Goal: Information Seeking & Learning: Learn about a topic

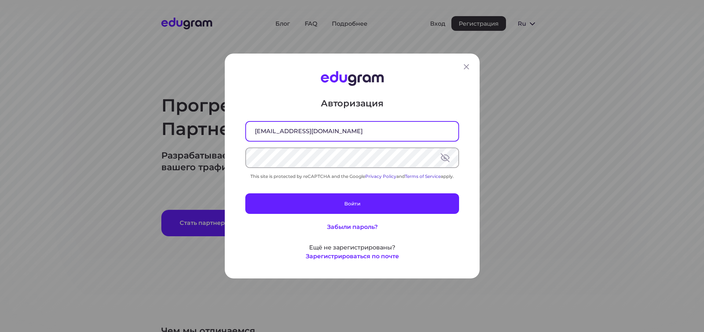
type input "iseoman@mail.ru"
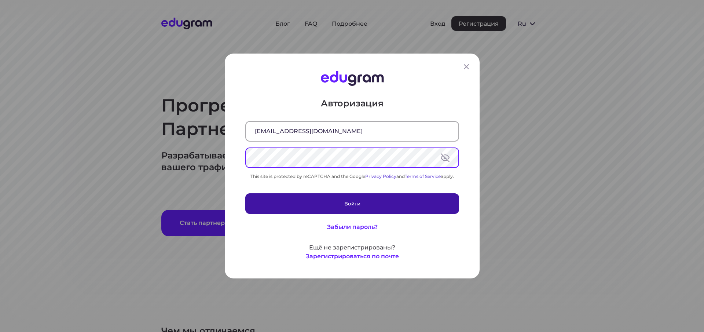
click at [350, 199] on button "Войти" at bounding box center [352, 203] width 214 height 21
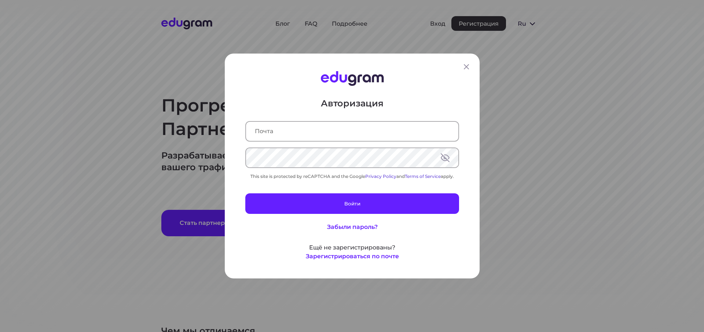
click at [281, 130] on input "text" at bounding box center [352, 131] width 212 height 19
click at [277, 129] on input "text" at bounding box center [352, 131] width 212 height 19
click at [282, 133] on input "text" at bounding box center [352, 131] width 212 height 19
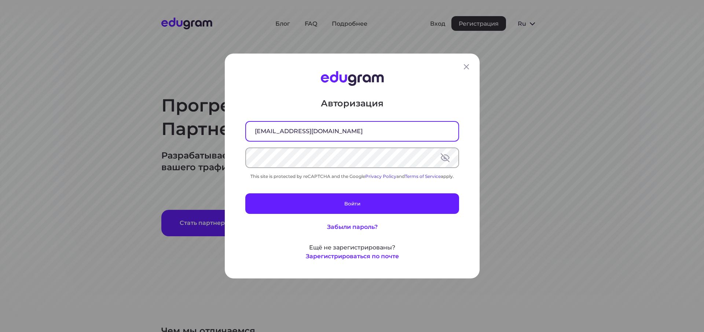
type input "iseoman@mail.ru"
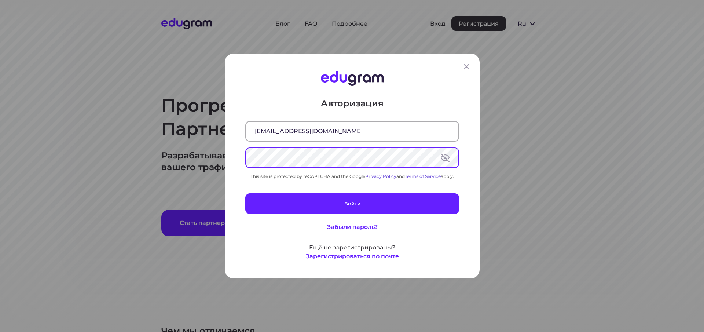
click at [445, 157] on button at bounding box center [445, 157] width 9 height 9
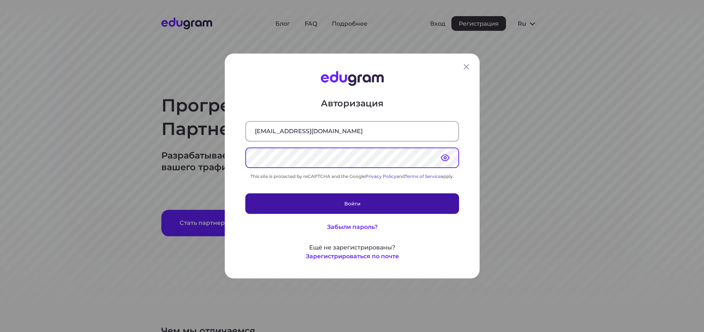
click at [355, 201] on button "Войти" at bounding box center [352, 203] width 214 height 21
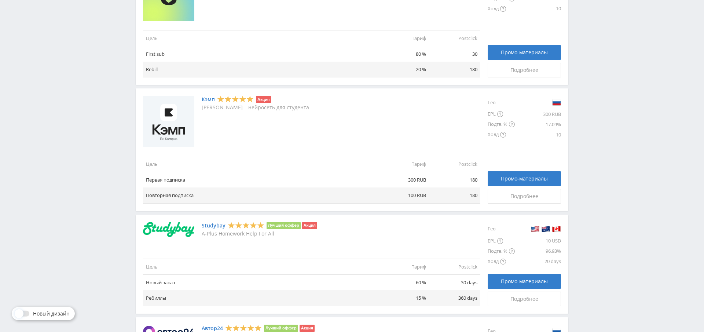
scroll to position [354, 0]
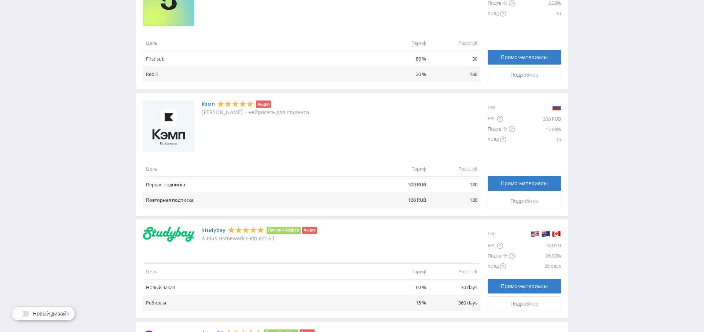
click at [208, 105] on link "Кэмп" at bounding box center [208, 104] width 13 height 6
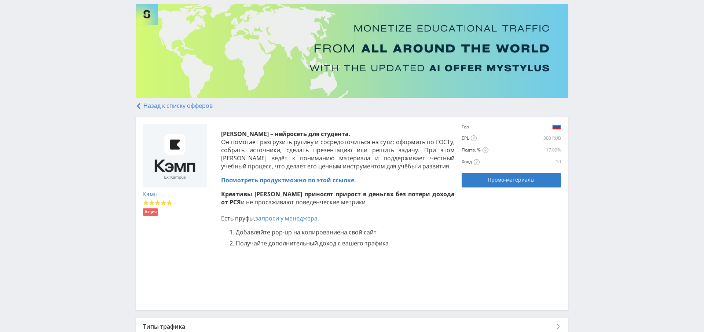
scroll to position [101, 0]
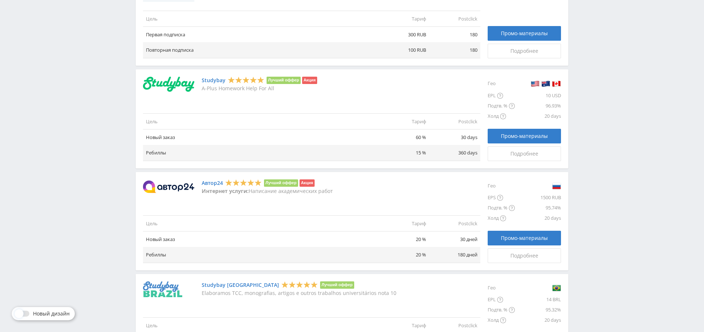
scroll to position [506, 0]
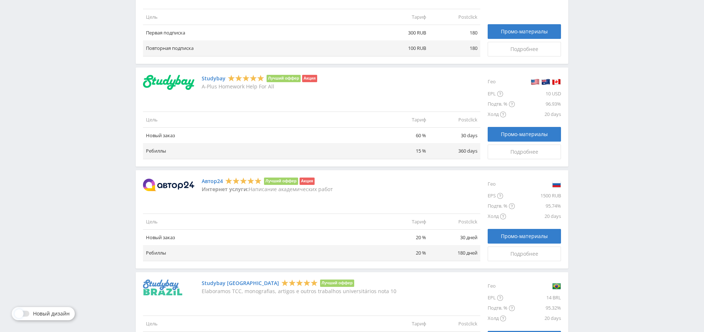
click at [213, 182] on link "Автор24" at bounding box center [212, 181] width 21 height 6
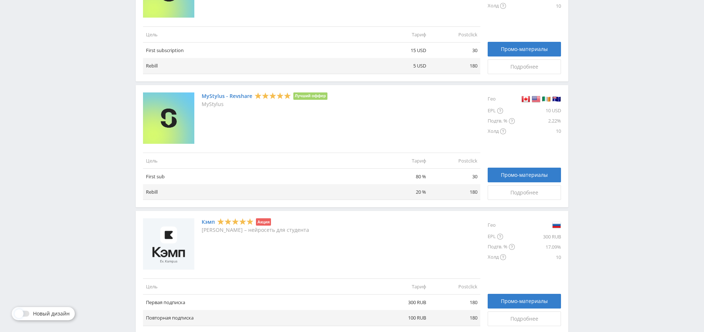
scroll to position [253, 0]
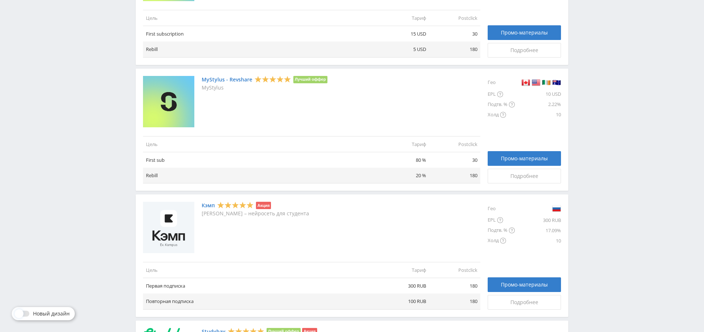
click at [207, 205] on link "Кэмп" at bounding box center [208, 205] width 13 height 6
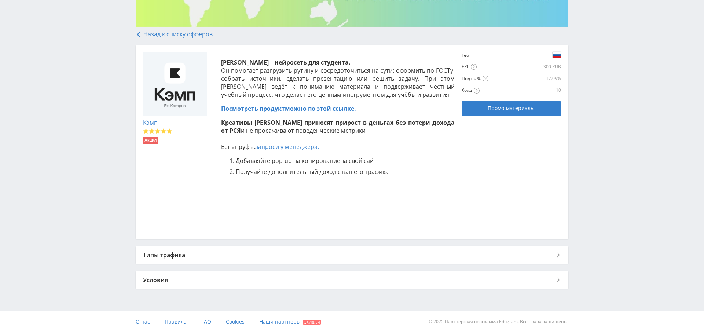
scroll to position [120, 0]
click at [167, 255] on div "Типы трафика" at bounding box center [352, 254] width 433 height 18
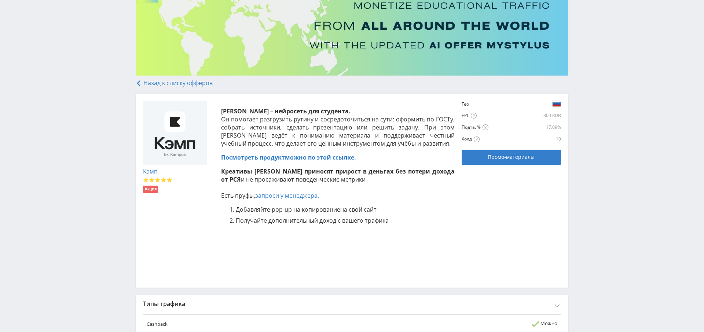
scroll to position [65, 0]
